Goal: Task Accomplishment & Management: Use online tool/utility

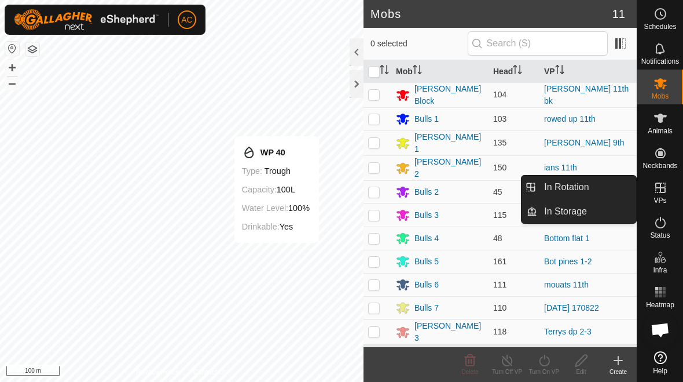
click at [474, 183] on link "In Rotation" at bounding box center [586, 186] width 99 height 23
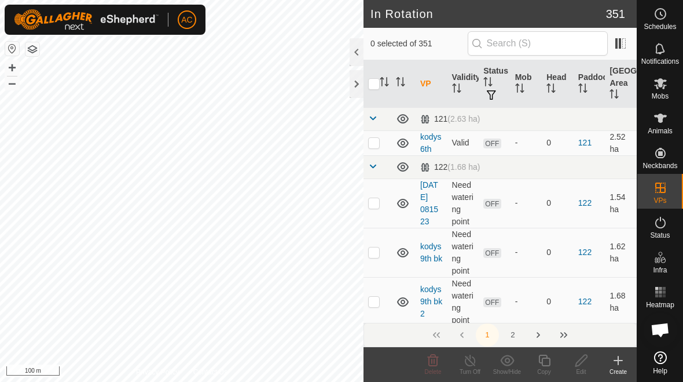
click at [474, 368] on div "Create" at bounding box center [618, 371] width 37 height 9
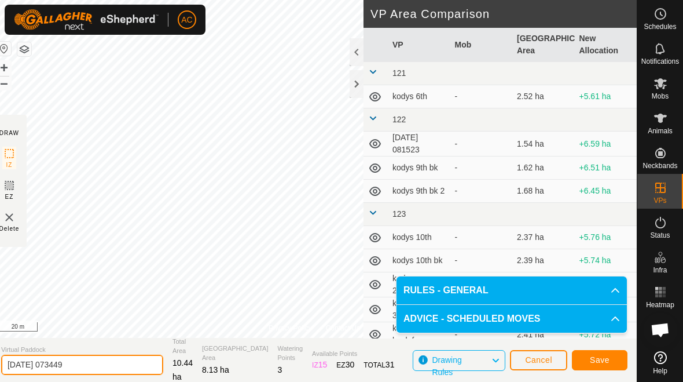
click at [114, 367] on input "[DATE] 073449" at bounding box center [82, 364] width 162 height 20
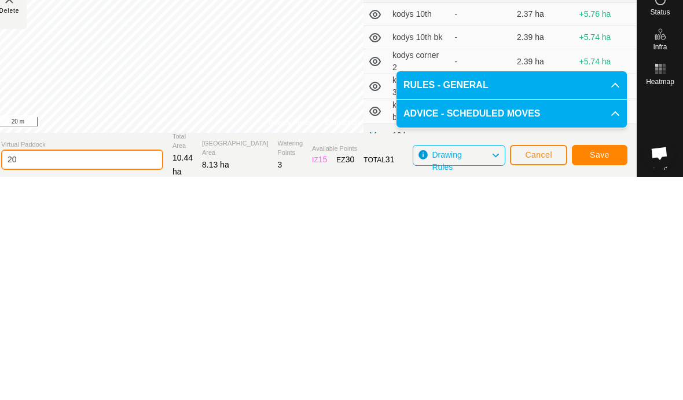
type input "2"
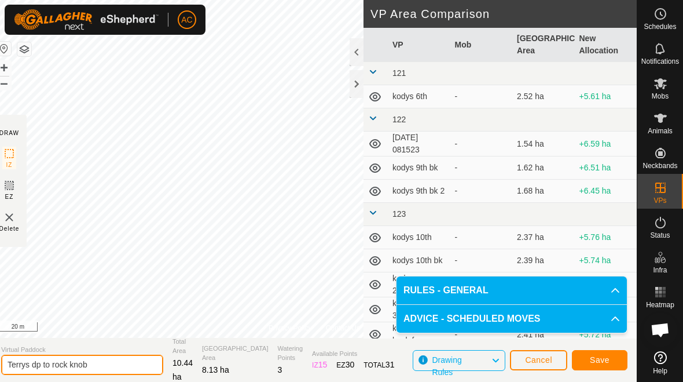
type input "Terrys dp to rock knob"
click at [474, 360] on span "Save" at bounding box center [600, 359] width 20 height 9
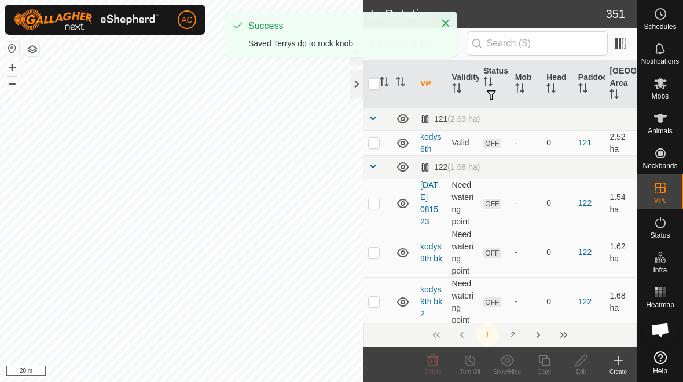
click at [449, 23] on icon "Close" at bounding box center [445, 23] width 9 height 9
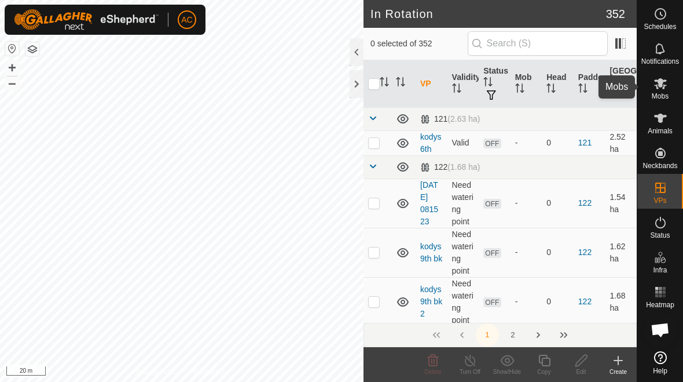
click at [474, 93] on span "Mobs" at bounding box center [660, 96] width 17 height 7
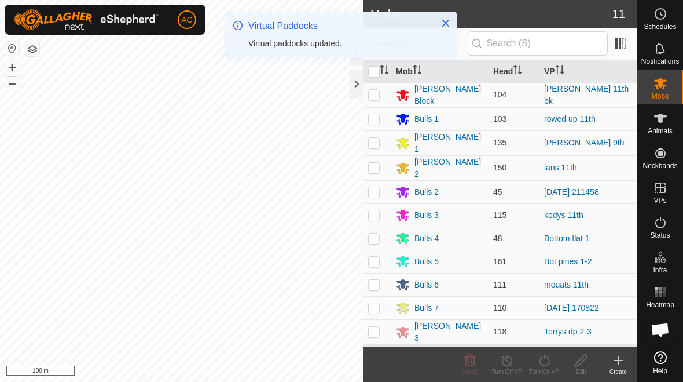
click at [372, 327] on p-checkbox at bounding box center [374, 331] width 12 height 9
checkbox input "true"
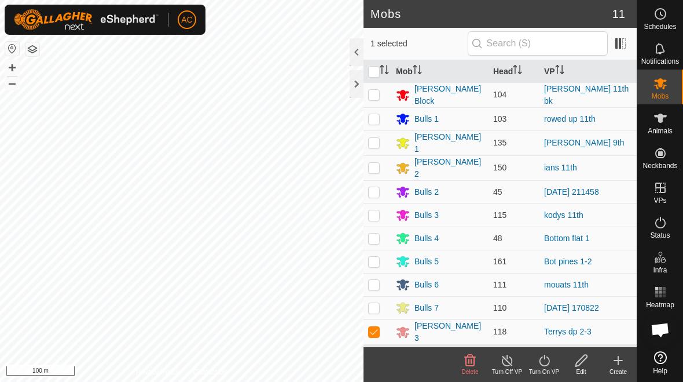
click at [474, 374] on div "Turn On VP" at bounding box center [544, 371] width 37 height 9
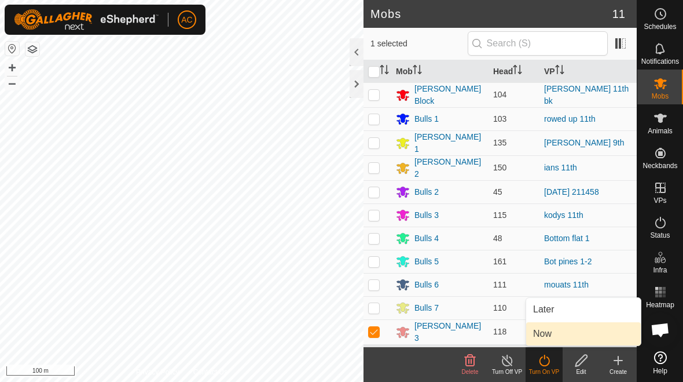
click at [474, 334] on link "Now" at bounding box center [583, 333] width 115 height 23
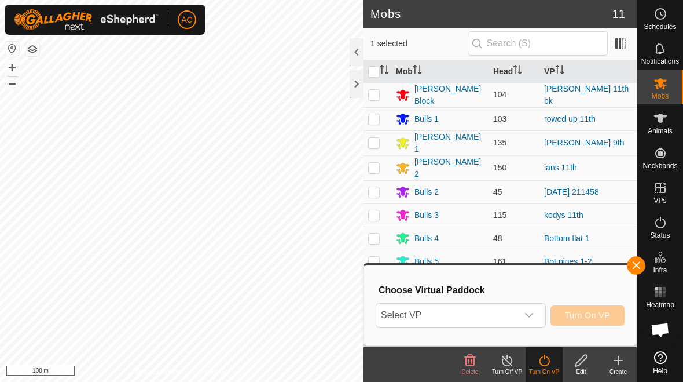
click at [474, 318] on icon "dropdown trigger" at bounding box center [529, 314] width 9 height 9
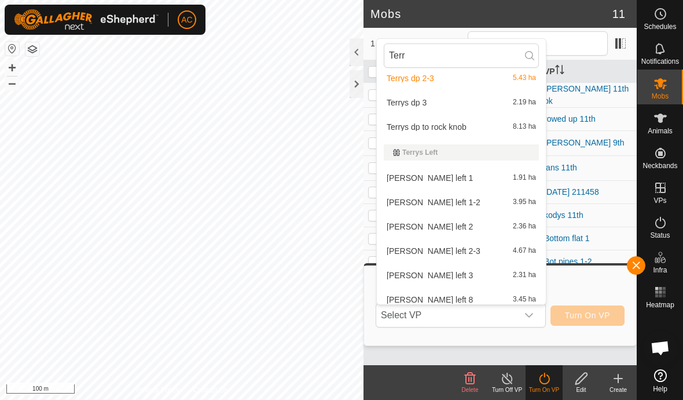
scroll to position [125, 0]
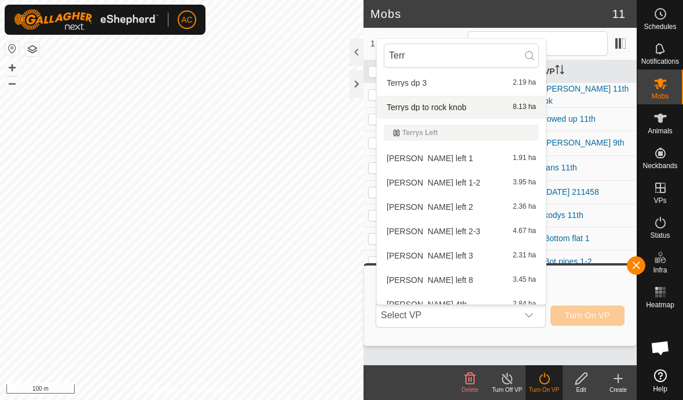
type input "Terr"
click at [463, 106] on span "Terrys dp to rock knob" at bounding box center [427, 107] width 80 height 8
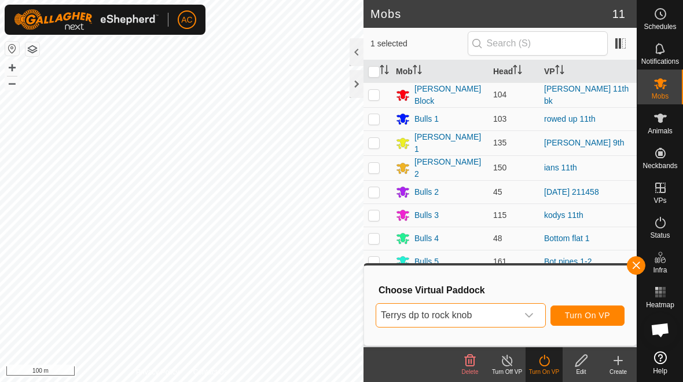
click at [474, 321] on button "Turn On VP" at bounding box center [588, 315] width 74 height 20
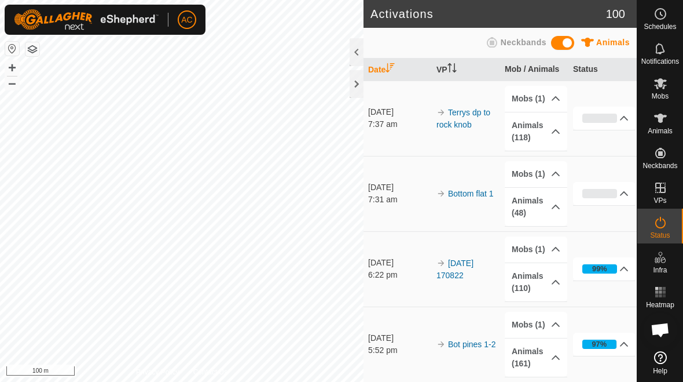
click at [354, 86] on div at bounding box center [357, 84] width 14 height 28
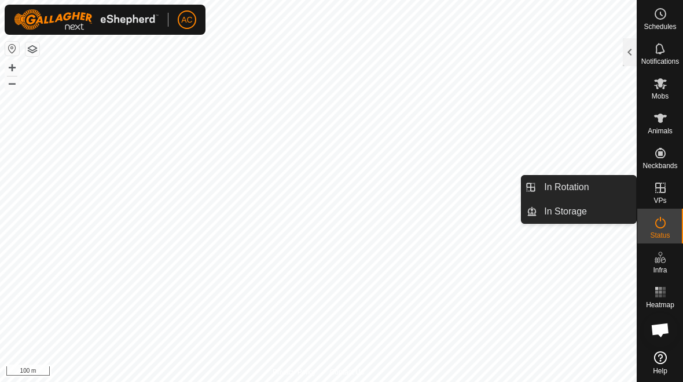
click at [474, 188] on link "In Rotation" at bounding box center [586, 186] width 99 height 23
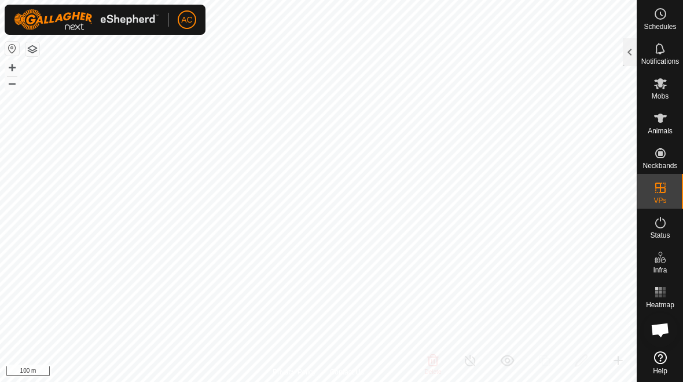
click at [474, 54] on div at bounding box center [630, 52] width 14 height 28
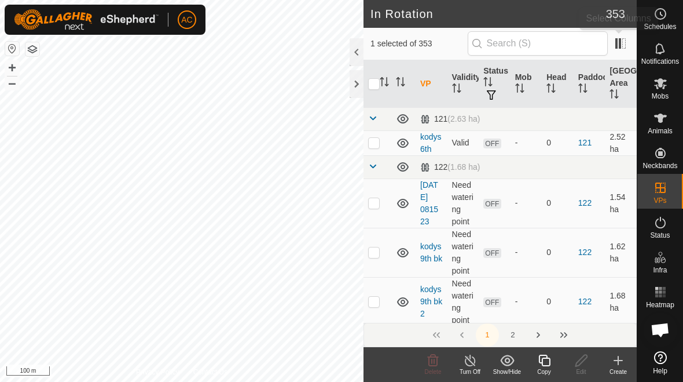
click at [474, 53] on span at bounding box center [621, 43] width 19 height 19
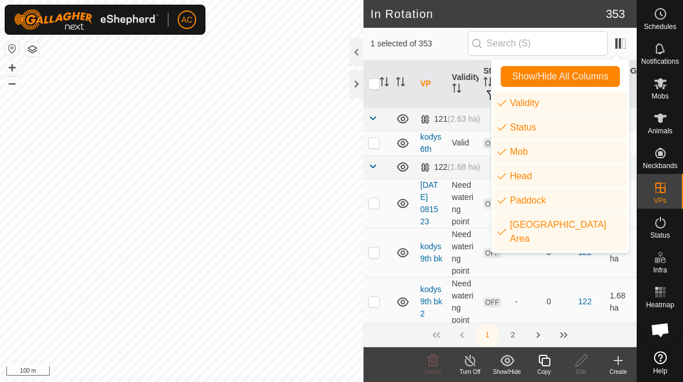
click at [474, 45] on span at bounding box center [621, 43] width 19 height 19
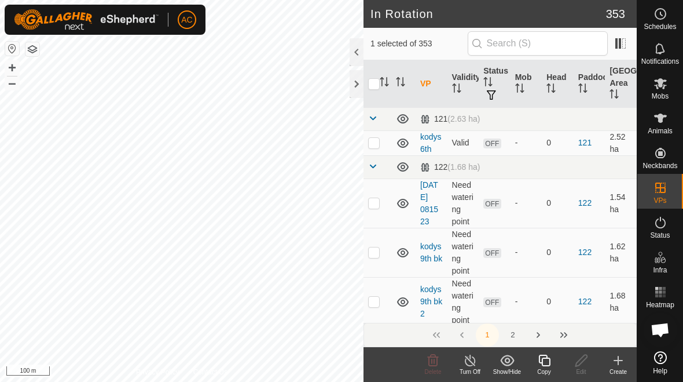
click at [474, 354] on icon at bounding box center [619, 360] width 14 height 14
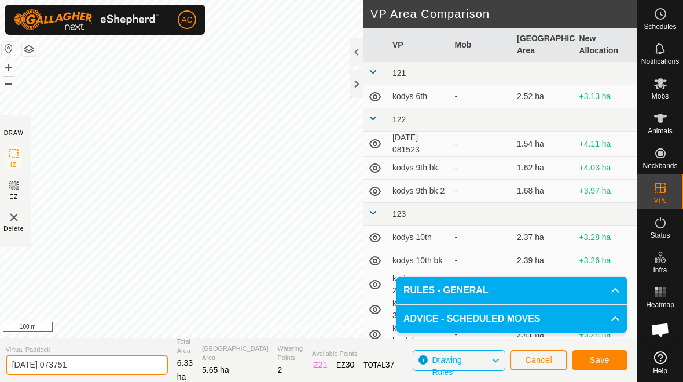
click at [119, 365] on input "[DATE] 073751" at bounding box center [87, 364] width 162 height 20
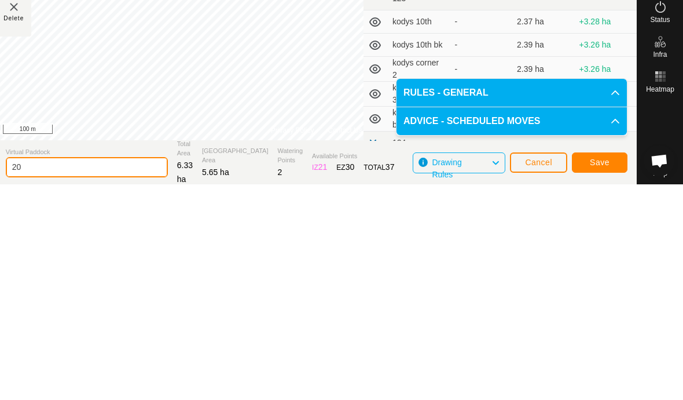
type input "2"
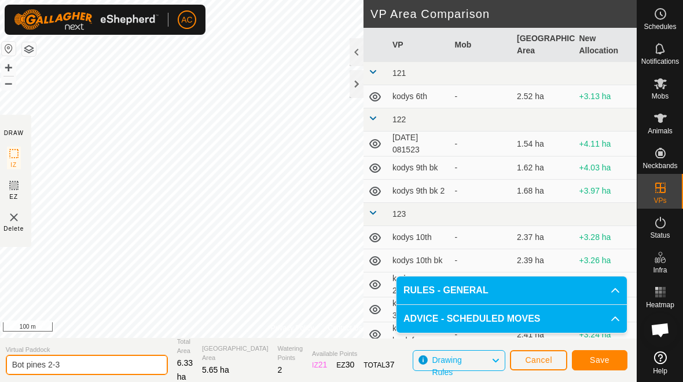
type input "Bot pines 2-3"
click at [474, 363] on span "Save" at bounding box center [600, 359] width 20 height 9
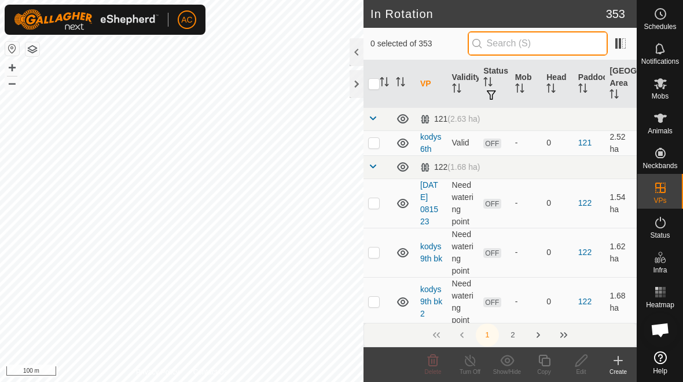
click at [474, 46] on input "text" at bounding box center [538, 43] width 140 height 24
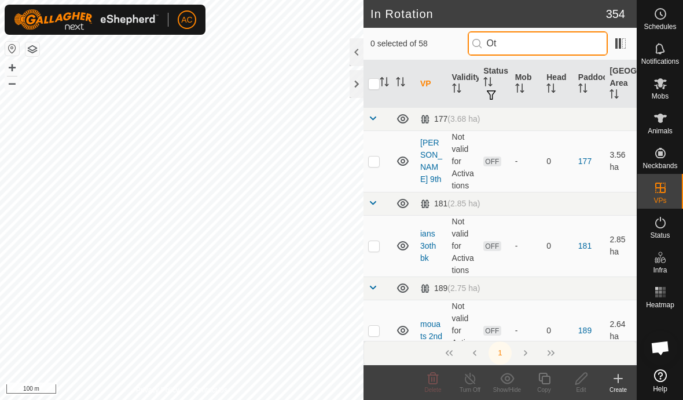
type input "O"
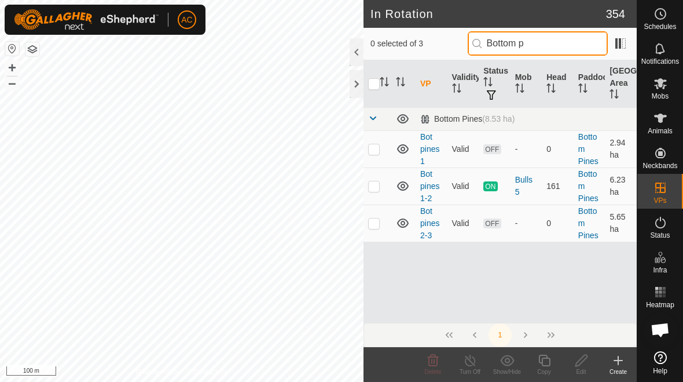
type input "Bottom p"
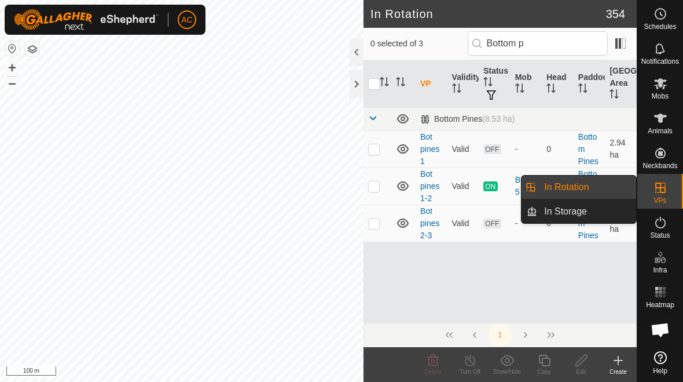
click at [474, 367] on div "Create" at bounding box center [618, 371] width 37 height 9
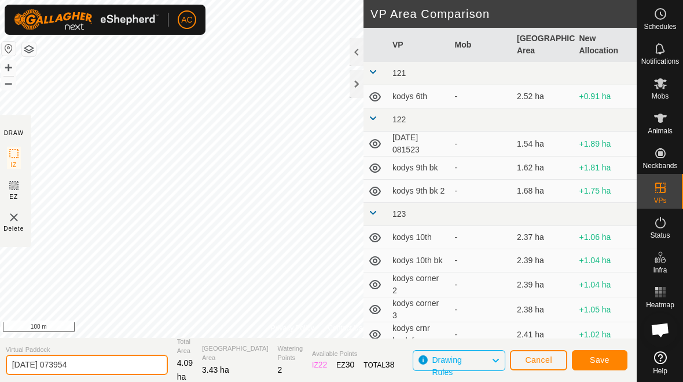
click at [107, 367] on input "[DATE] 073954" at bounding box center [87, 364] width 162 height 20
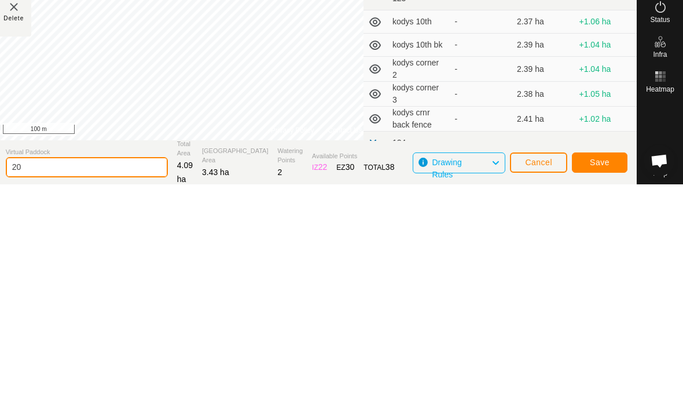
type input "2"
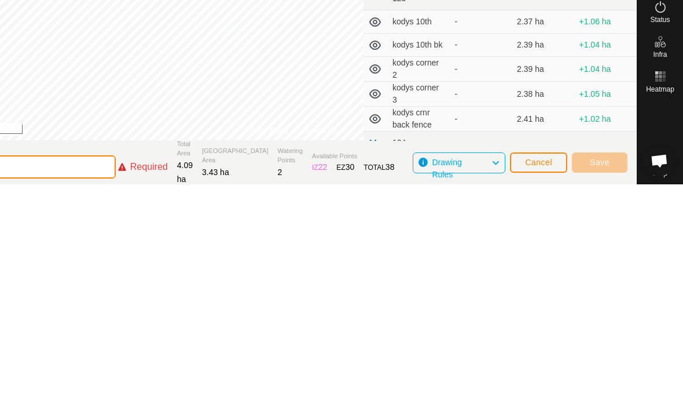
scroll to position [1, 0]
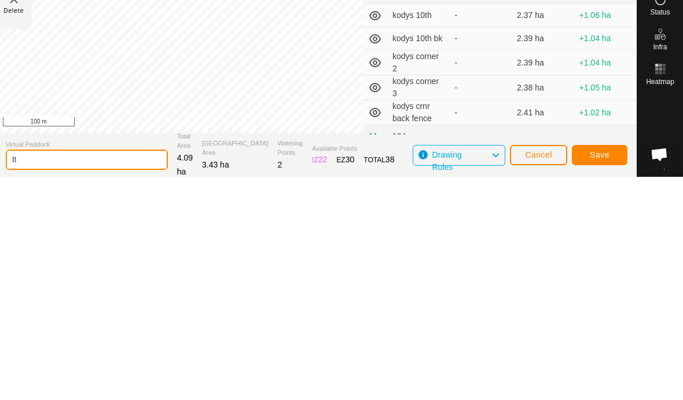
type input "I"
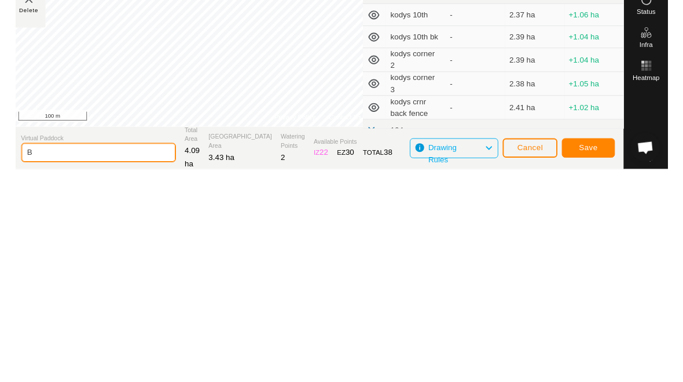
scroll to position [0, 0]
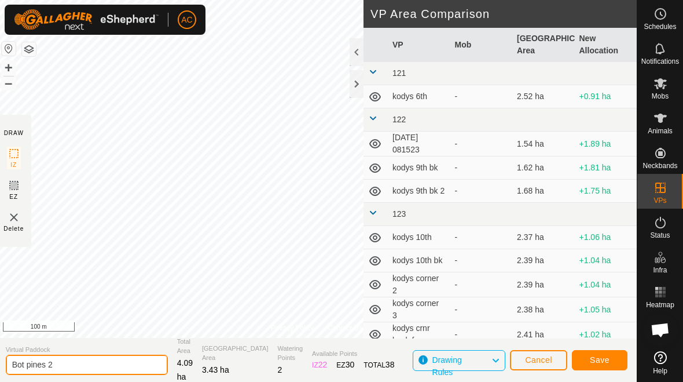
type input "Bot pines 2"
click at [474, 360] on span "Save" at bounding box center [600, 359] width 20 height 9
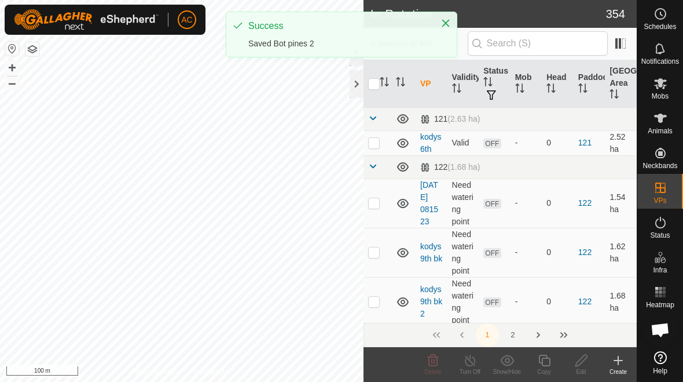
click at [448, 20] on icon "Close" at bounding box center [445, 23] width 9 height 9
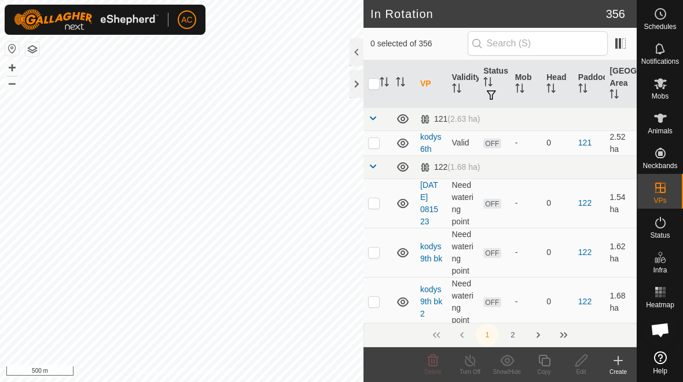
click at [354, 93] on div at bounding box center [357, 84] width 14 height 28
